Goal: Check status: Check status

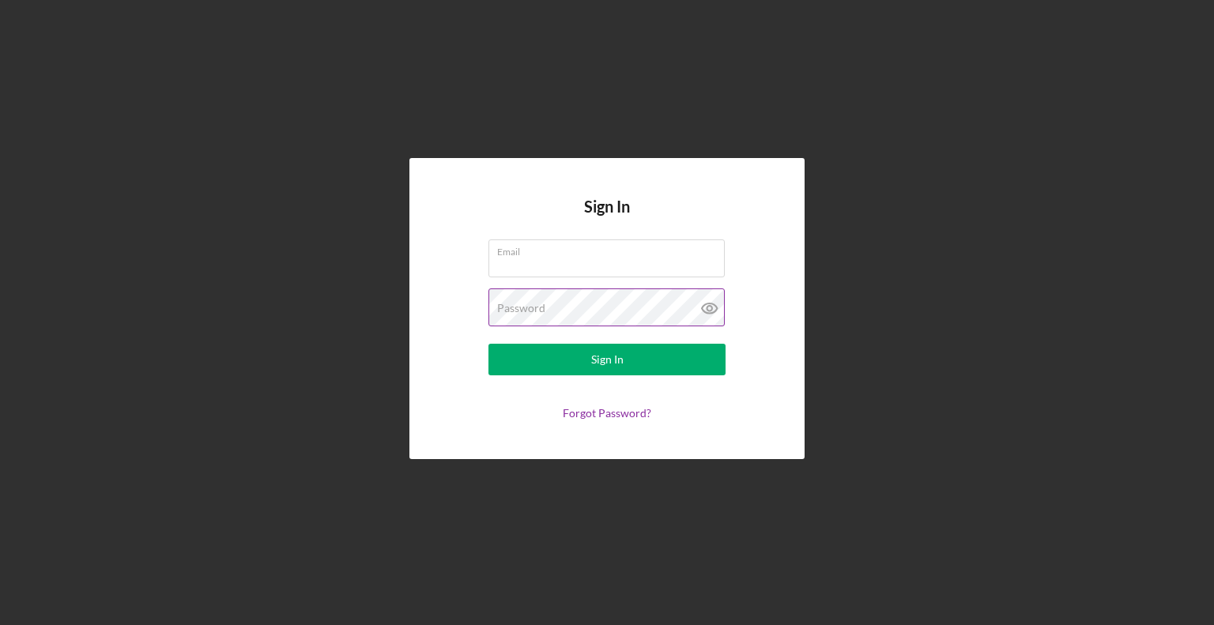
type input "[EMAIL_ADDRESS][DOMAIN_NAME]"
click at [706, 312] on icon at bounding box center [709, 309] width 15 height 10
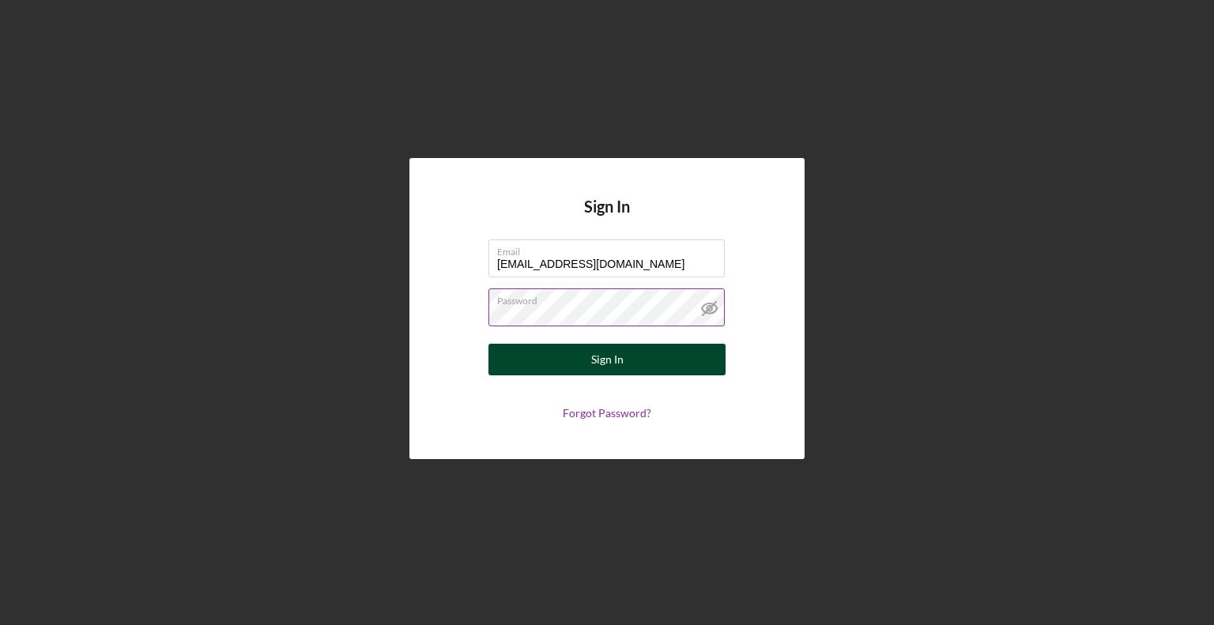
click at [645, 355] on button "Sign In" at bounding box center [606, 360] width 237 height 32
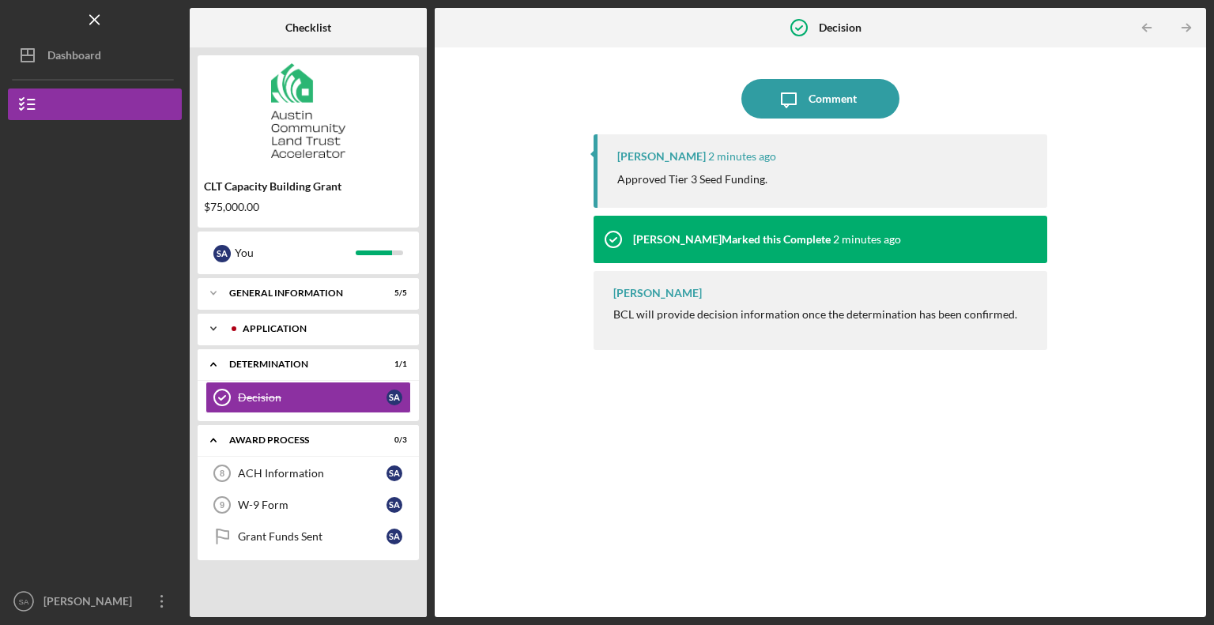
click at [335, 331] on div "Application" at bounding box center [321, 328] width 156 height 9
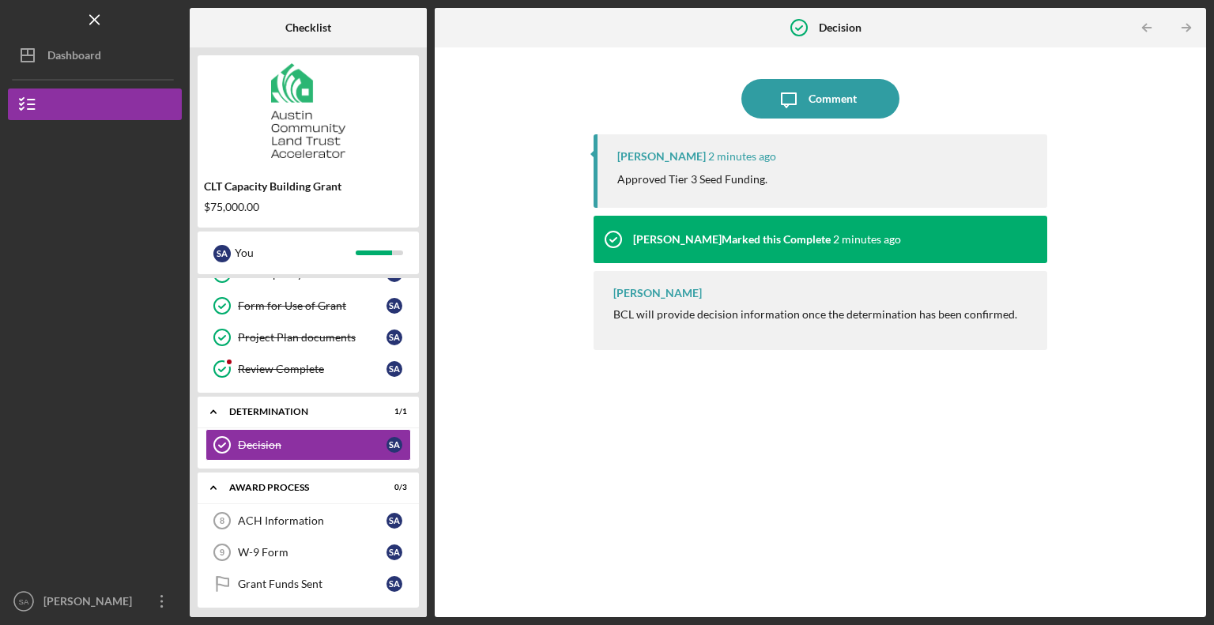
scroll to position [91, 0]
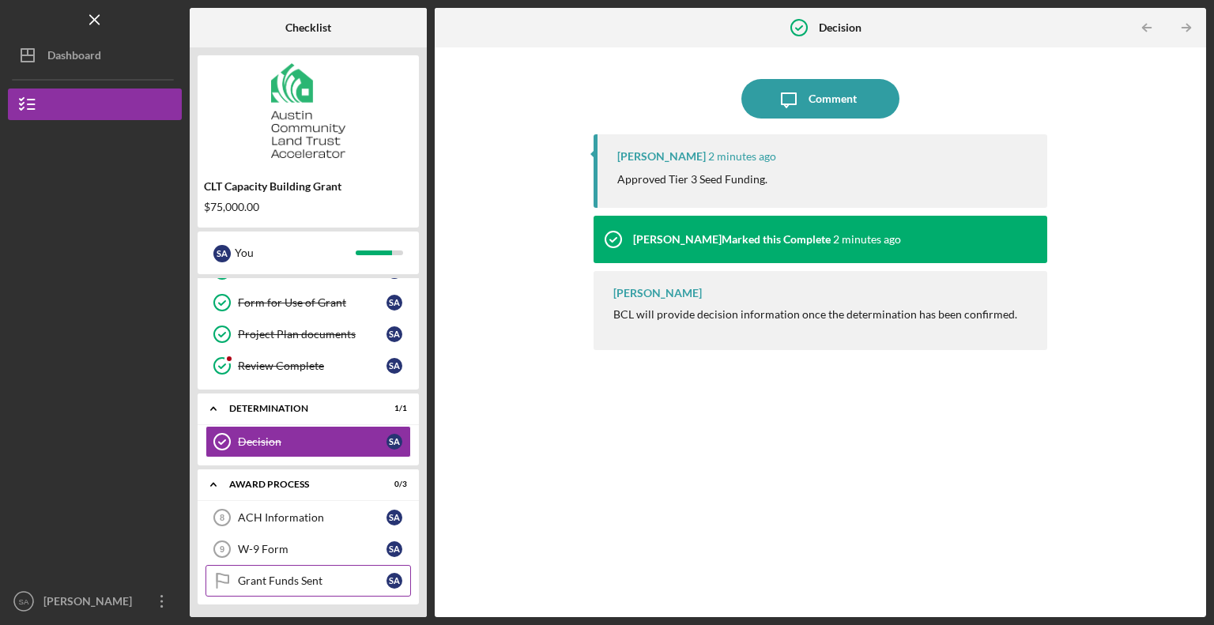
click at [304, 584] on link "Grant Funds Sent Grant Funds Sent S A" at bounding box center [307, 581] width 205 height 32
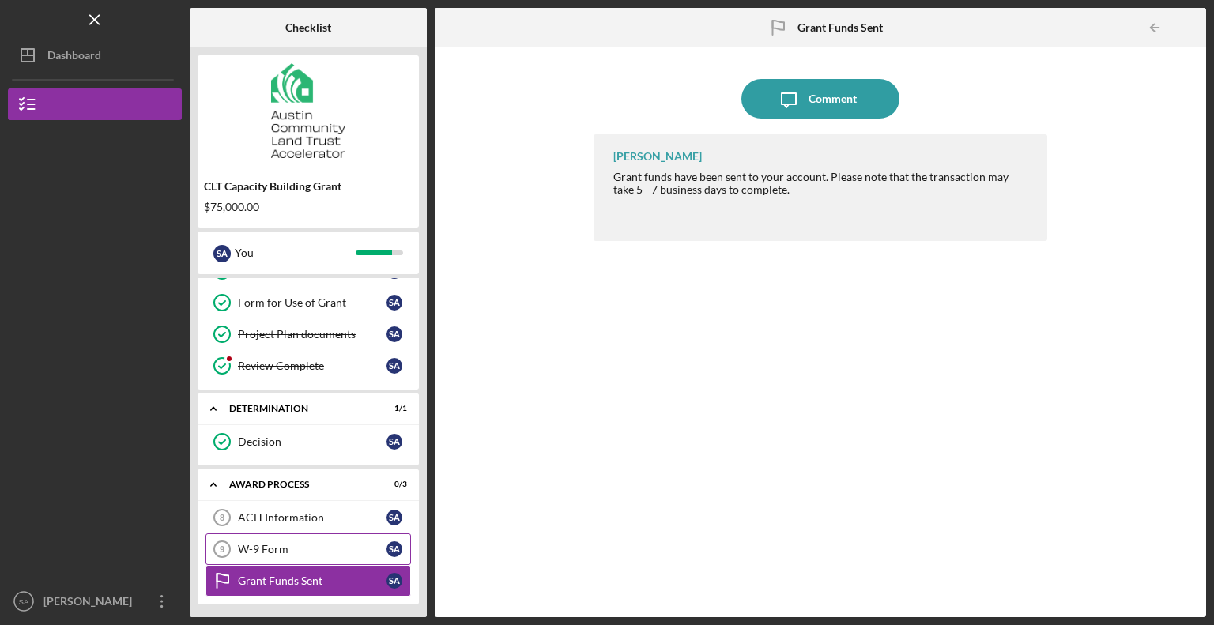
click at [300, 551] on div "W-9 Form" at bounding box center [312, 549] width 149 height 13
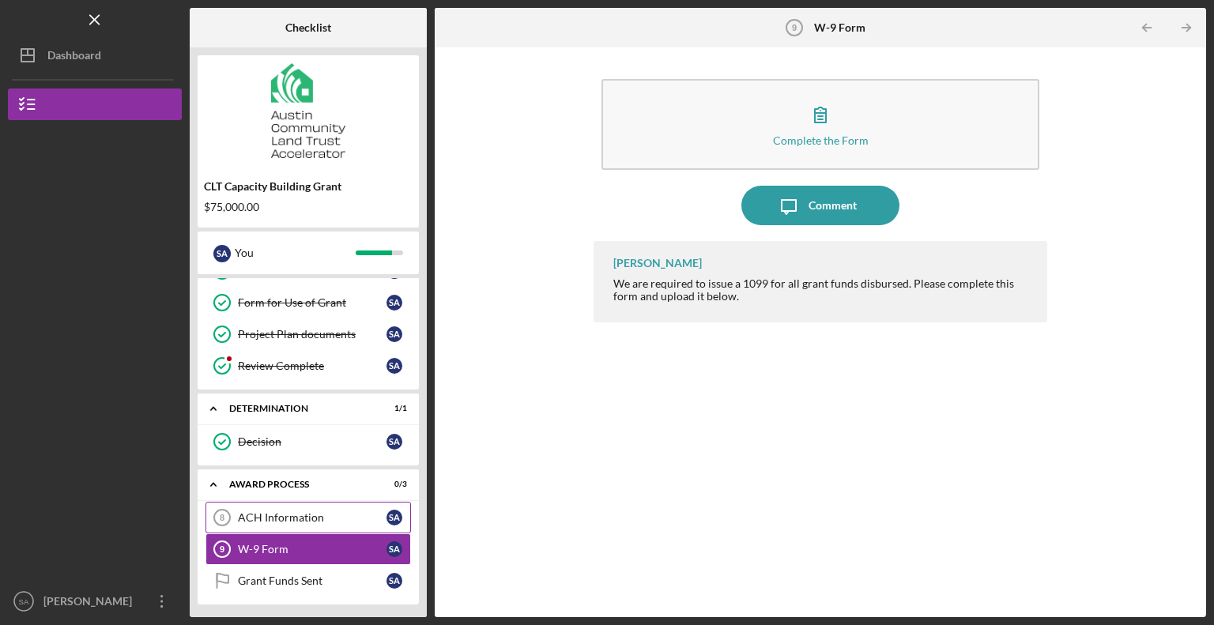
click at [302, 515] on div "ACH Information" at bounding box center [312, 517] width 149 height 13
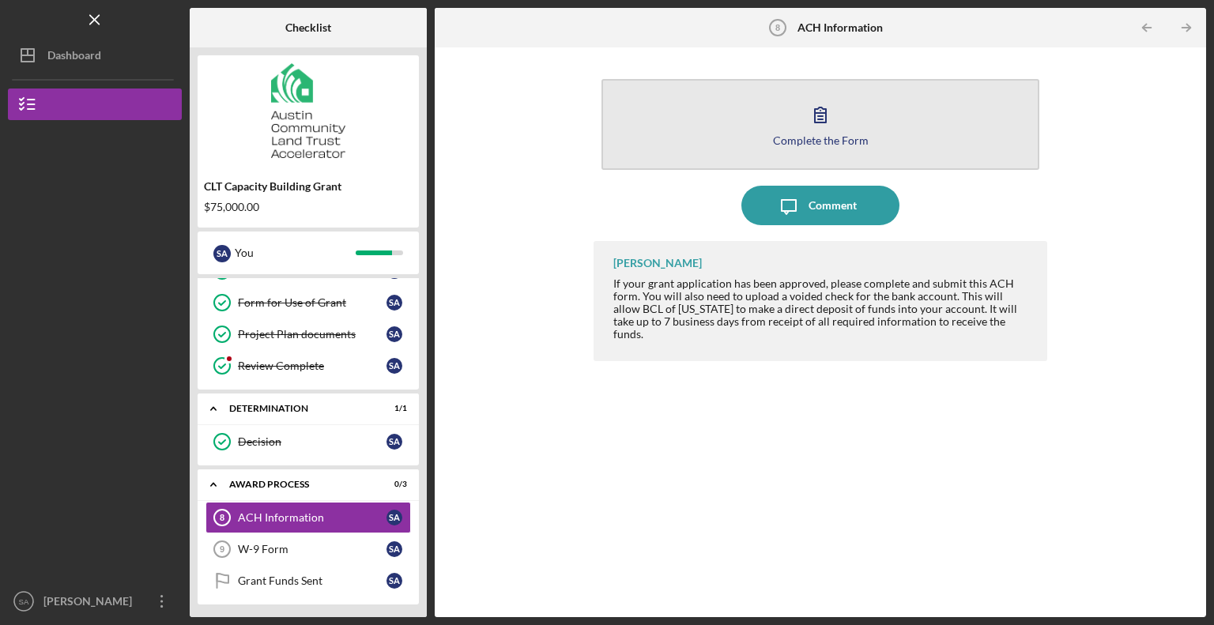
click at [801, 123] on icon "button" at bounding box center [821, 115] width 40 height 40
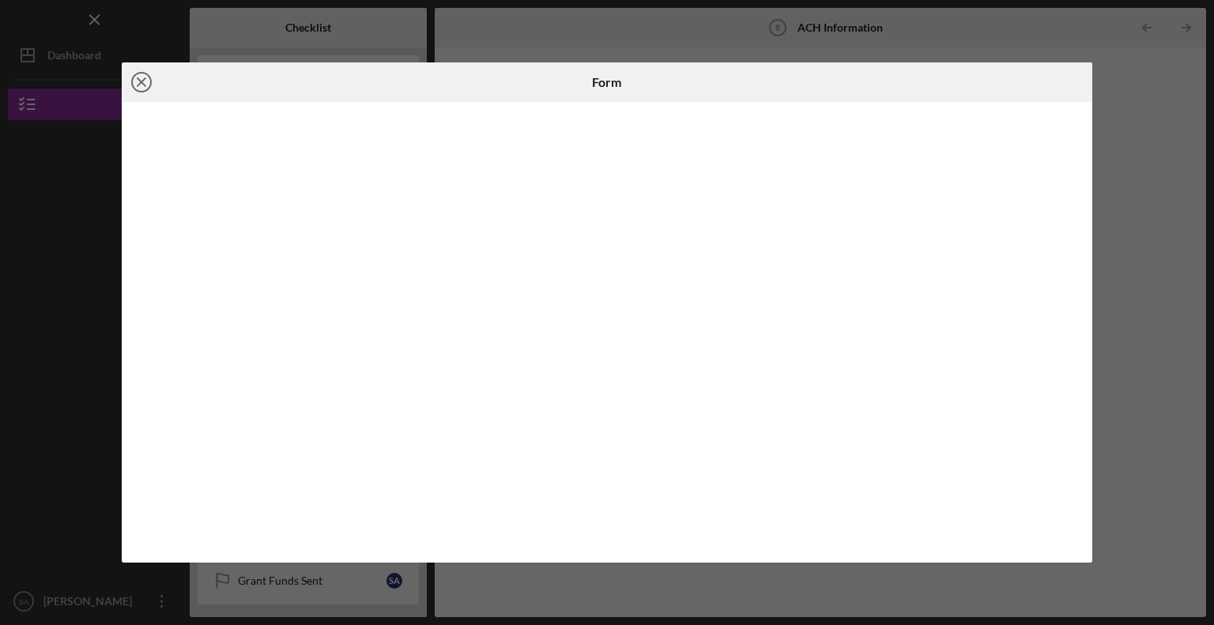
click at [136, 84] on icon "Icon/Close" at bounding box center [142, 82] width 40 height 40
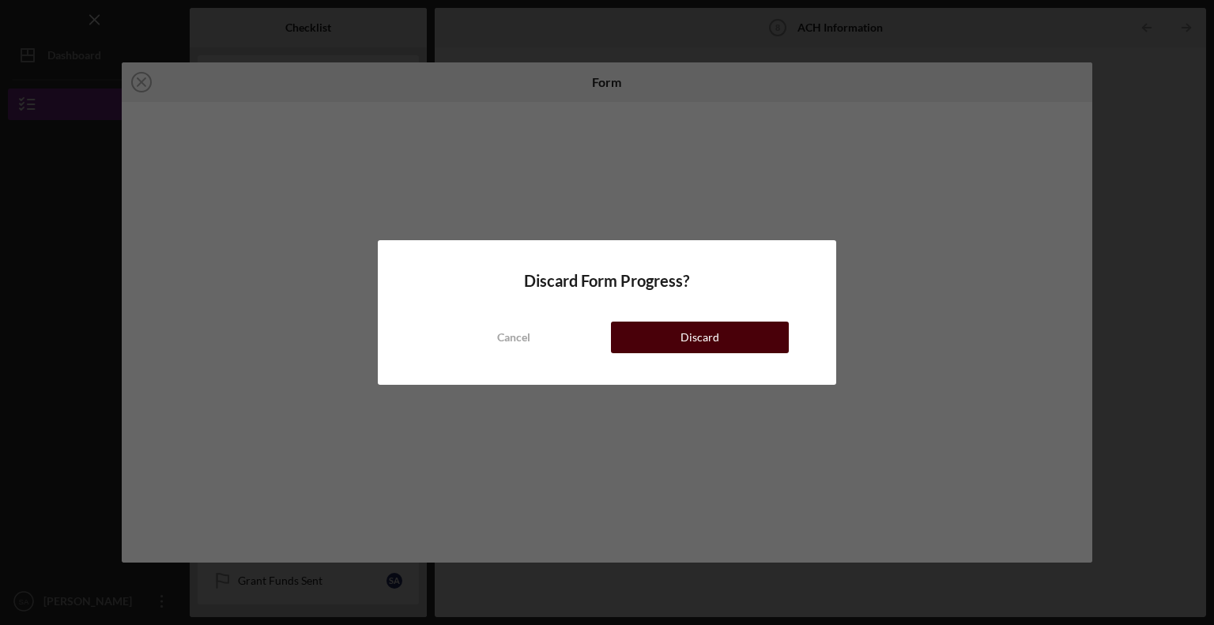
click at [654, 343] on button "Discard" at bounding box center [700, 338] width 178 height 32
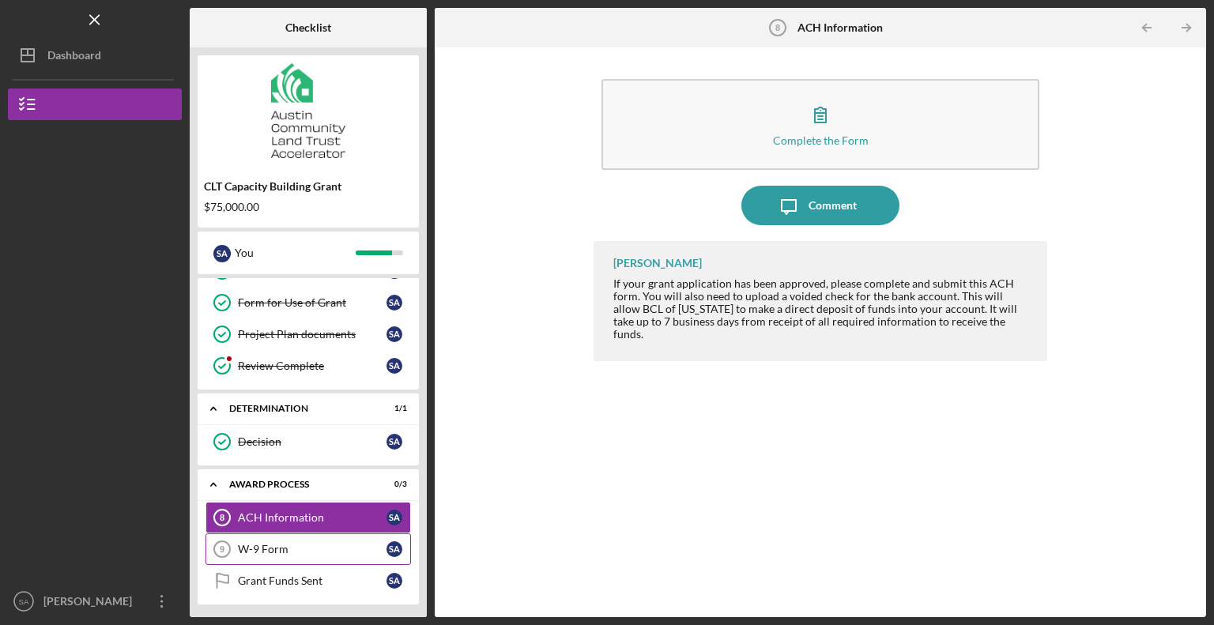
click at [261, 549] on div "W-9 Form" at bounding box center [312, 549] width 149 height 13
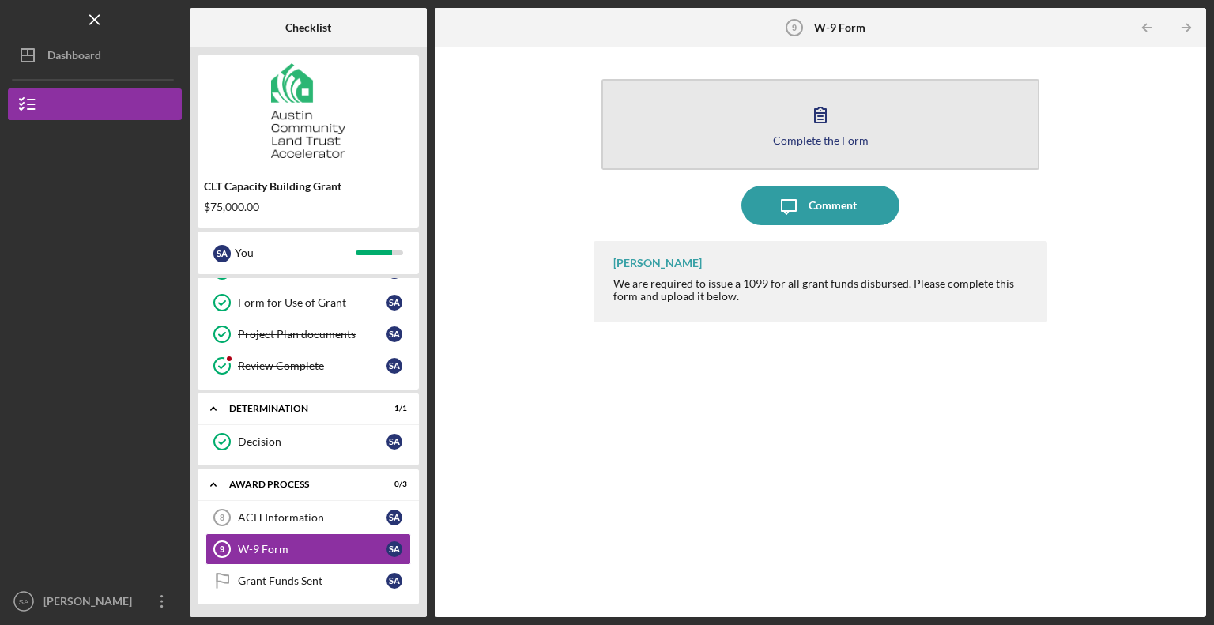
click at [809, 148] on button "Complete the Form Form" at bounding box center [820, 124] width 438 height 91
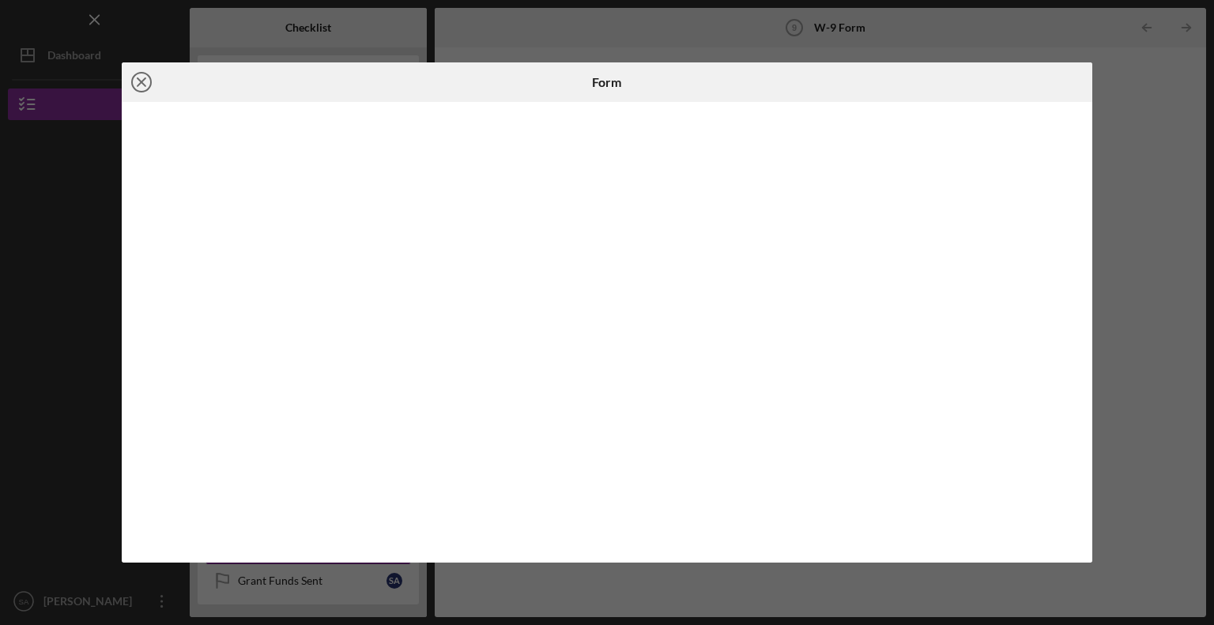
click at [145, 89] on icon "Icon/Close" at bounding box center [142, 82] width 40 height 40
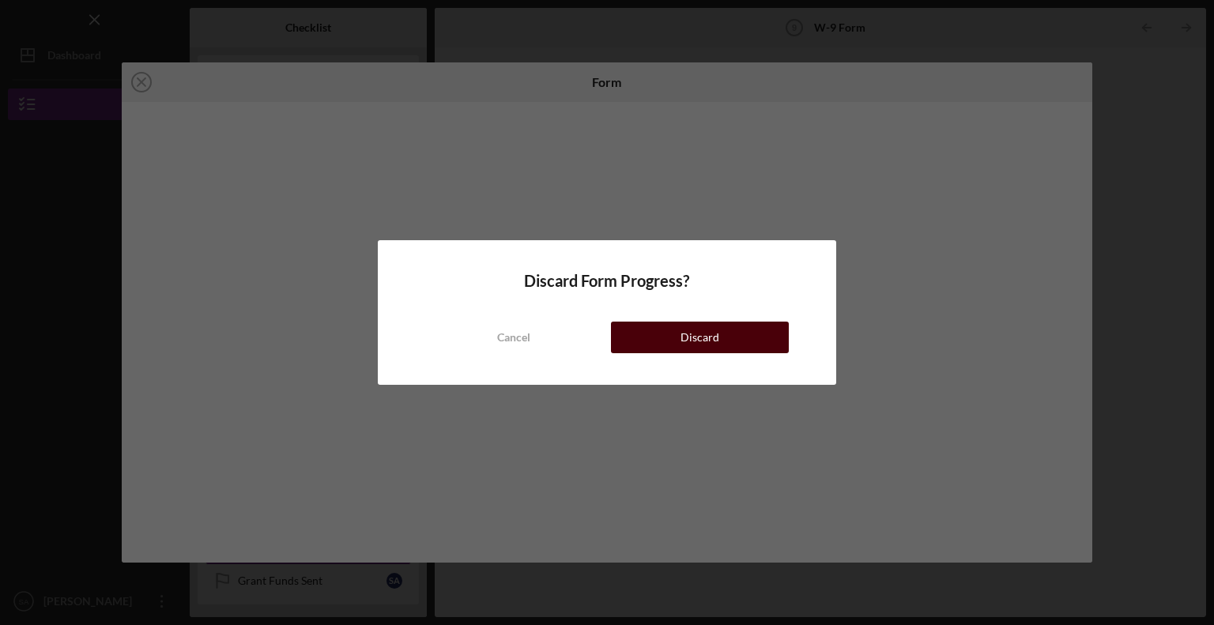
click at [696, 341] on div "Discard" at bounding box center [700, 338] width 39 height 32
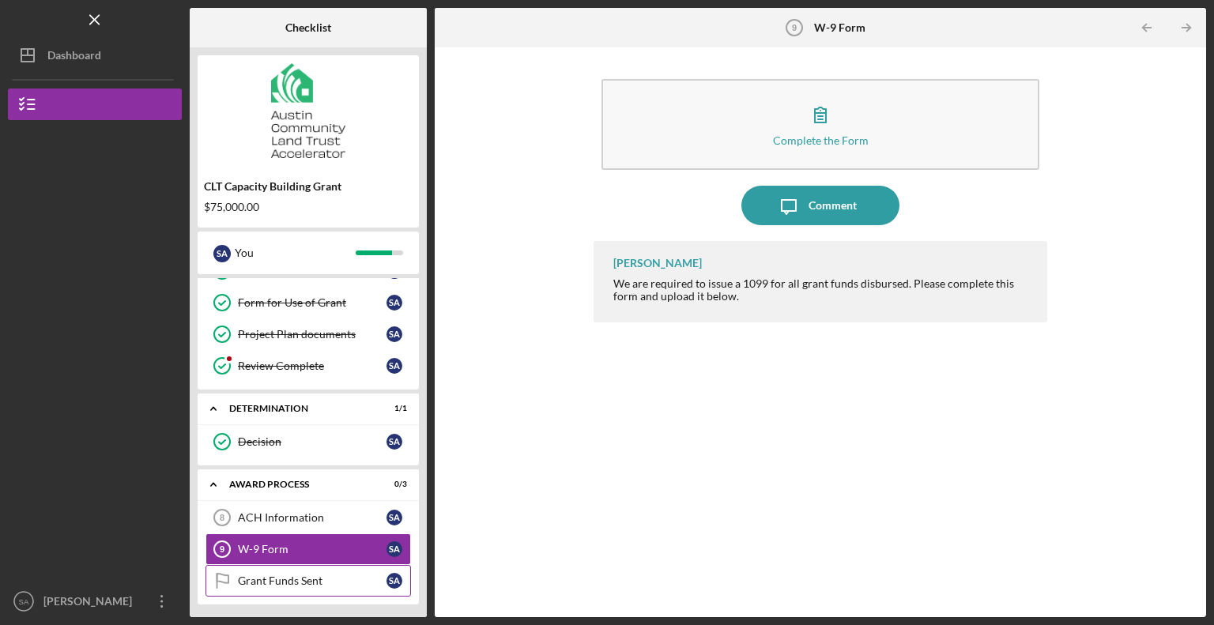
click at [291, 575] on div "Grant Funds Sent" at bounding box center [312, 581] width 149 height 13
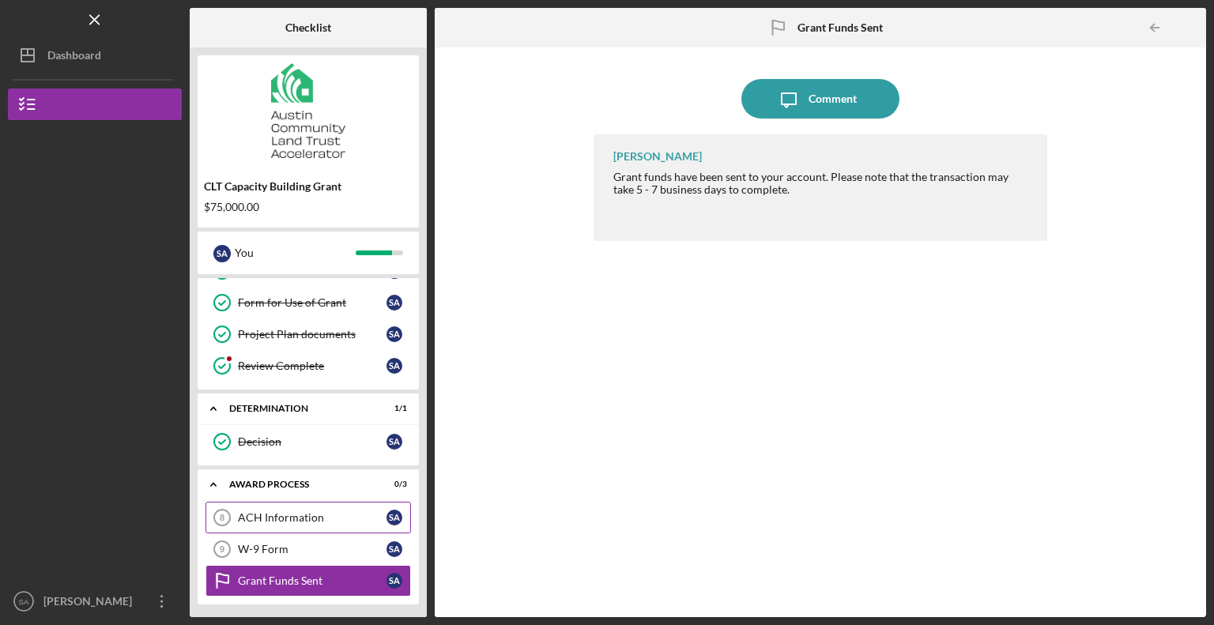
click at [280, 511] on div "ACH Information" at bounding box center [312, 517] width 149 height 13
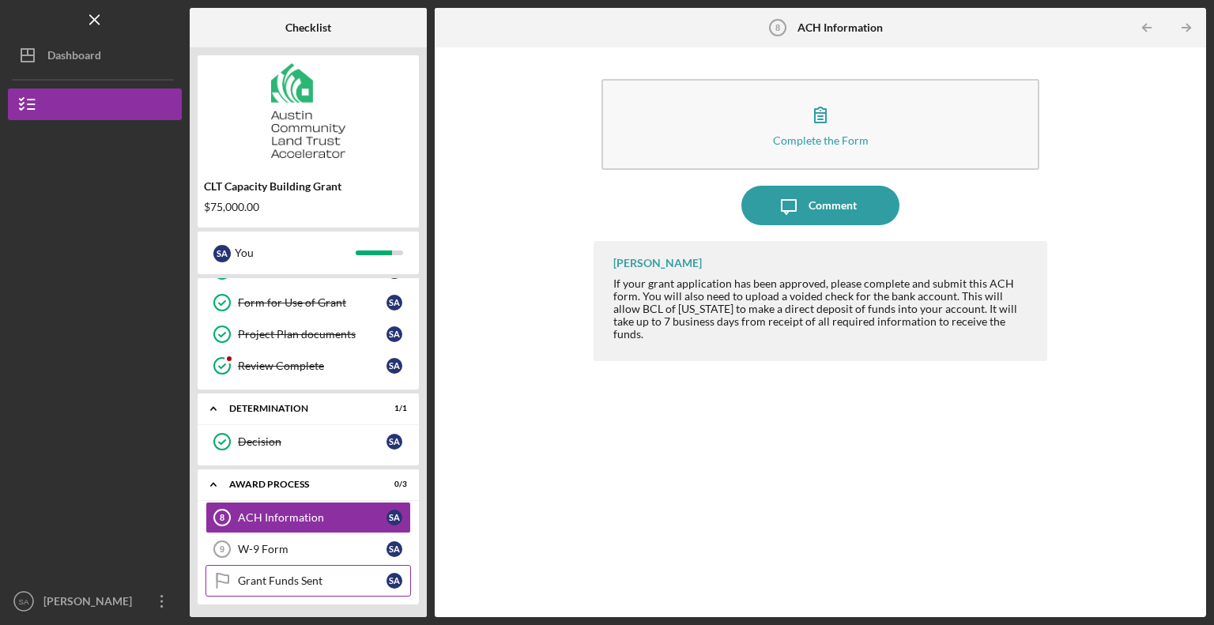
click at [281, 576] on div "Grant Funds Sent" at bounding box center [312, 581] width 149 height 13
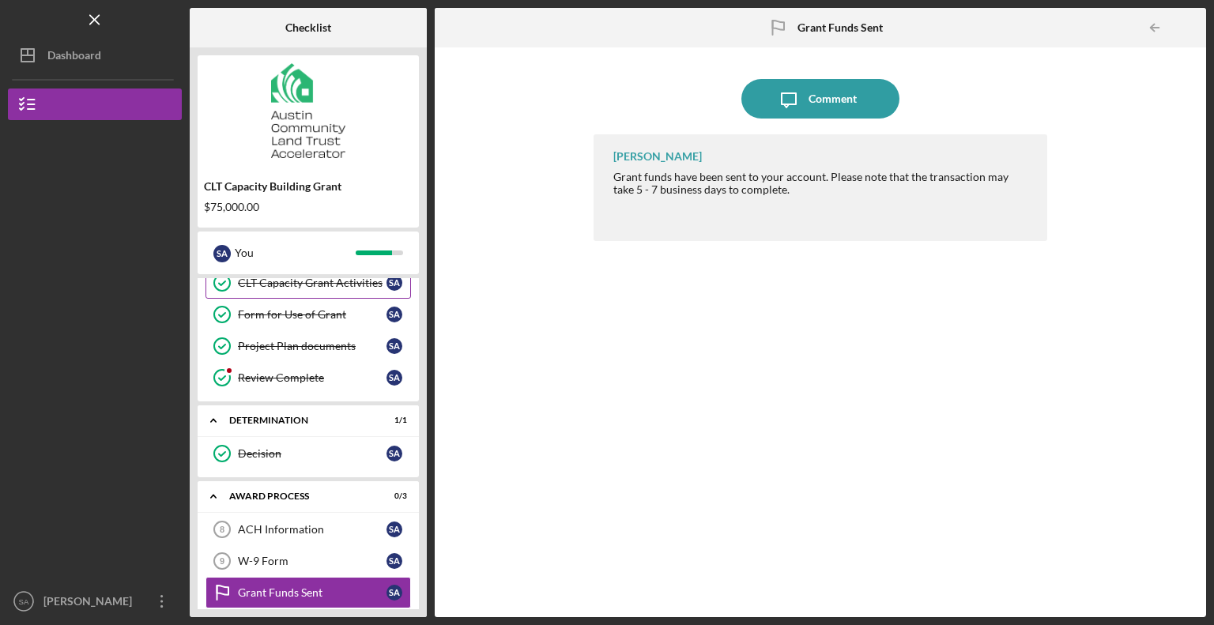
scroll to position [91, 0]
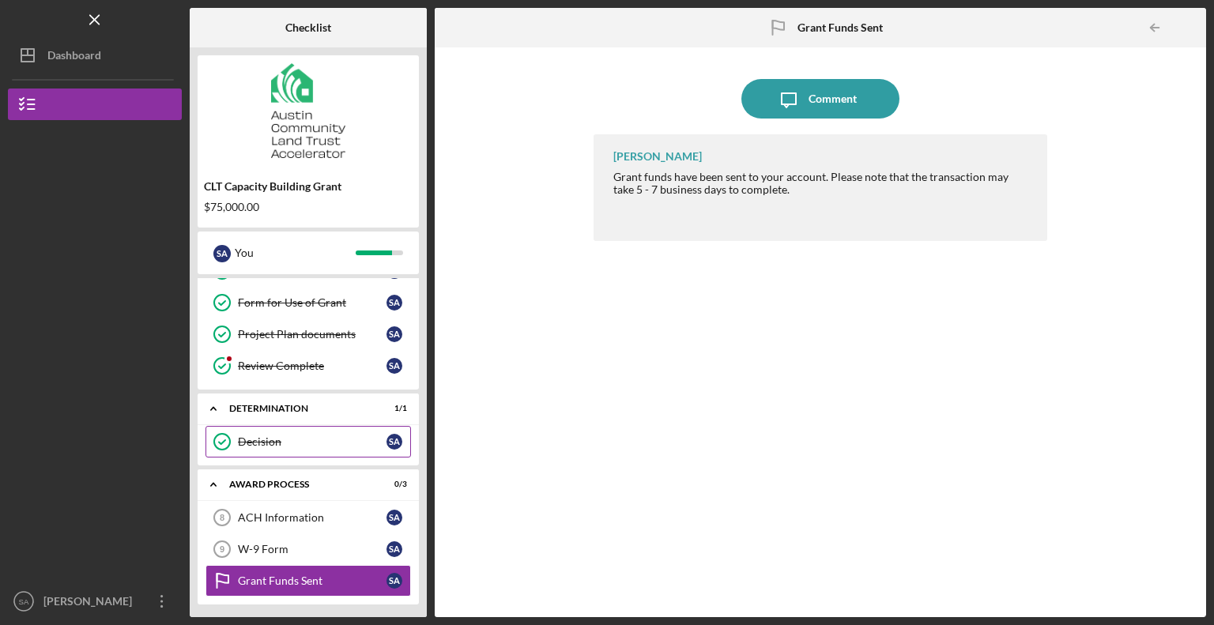
click at [294, 439] on div "Decision" at bounding box center [312, 441] width 149 height 13
